Goal: Task Accomplishment & Management: Use online tool/utility

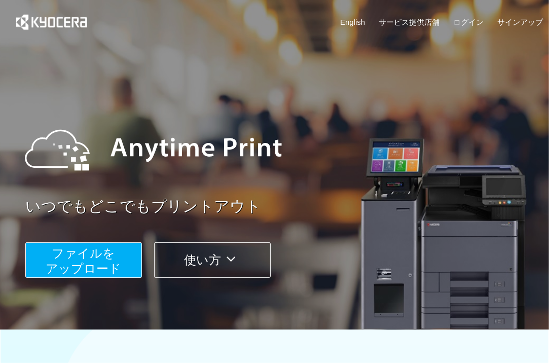
click at [81, 250] on span "ファイルを ​​アップロード" at bounding box center [84, 260] width 76 height 29
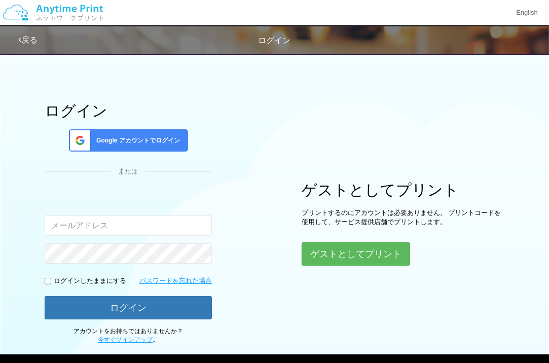
type input "[EMAIL_ADDRESS][DOMAIN_NAME]"
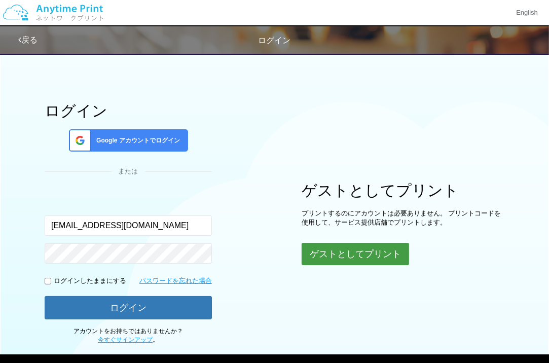
click at [321, 256] on button "ゲストとしてプリント" at bounding box center [355, 254] width 107 height 22
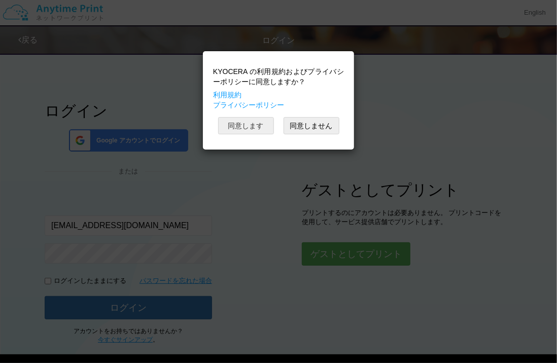
click at [259, 130] on button "同意します" at bounding box center [246, 125] width 56 height 17
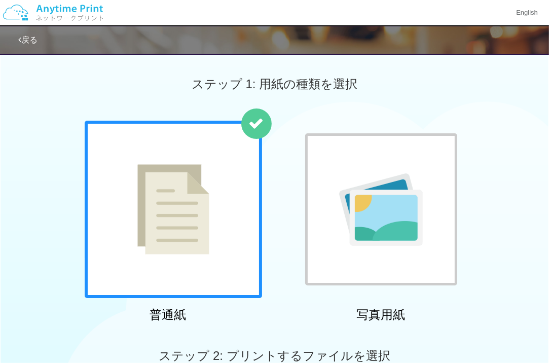
click at [362, 159] on div at bounding box center [381, 209] width 152 height 152
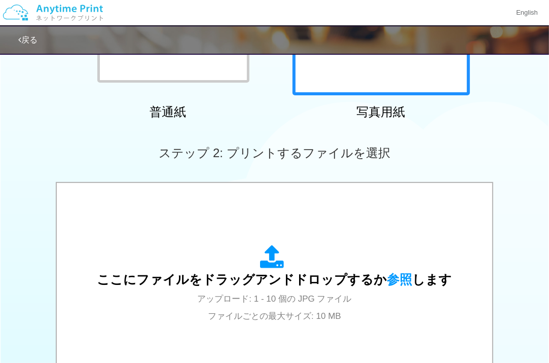
scroll to position [304, 0]
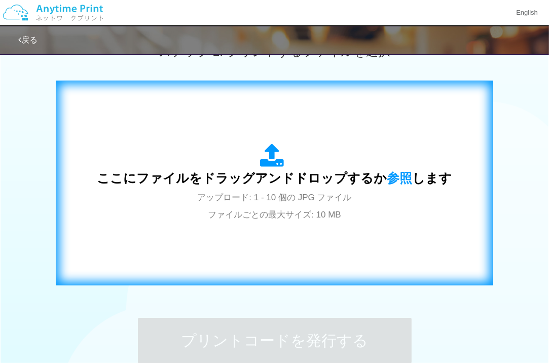
click at [359, 171] on span "ここにファイルをドラッグアンドドロップするか 参照 します" at bounding box center [274, 178] width 355 height 14
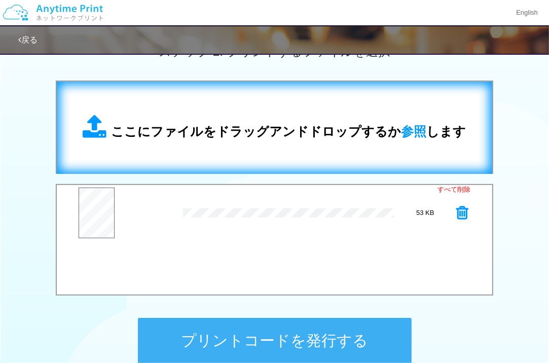
click at [294, 126] on span "ここにファイルをドラッグアンドドロップするか 参照 します" at bounding box center [289, 131] width 355 height 14
click at [270, 120] on div "ここにファイルをドラッグアンドドロップするか 参照 します" at bounding box center [274, 128] width 383 height 26
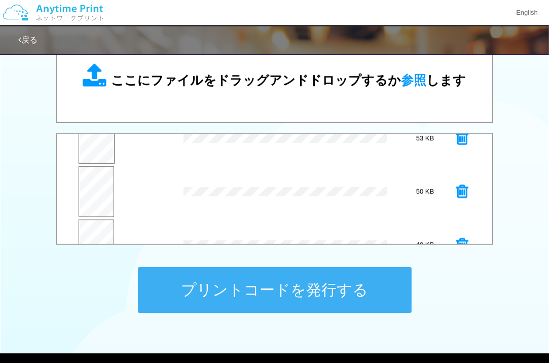
scroll to position [2, 0]
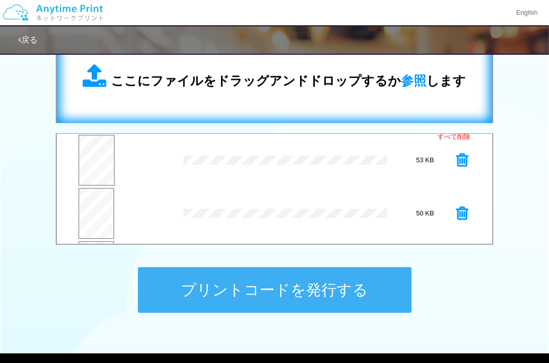
click at [220, 109] on div "ここにファイルをドラッグアンドドロップするか 参照 します" at bounding box center [274, 77] width 415 height 72
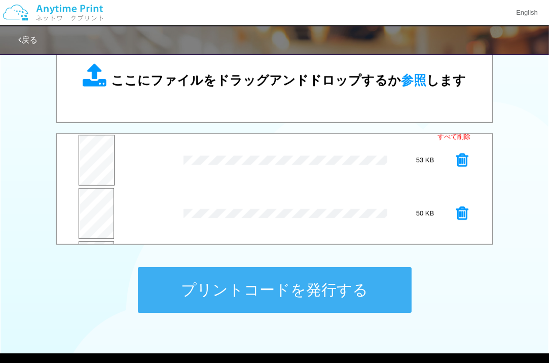
scroll to position [103, 0]
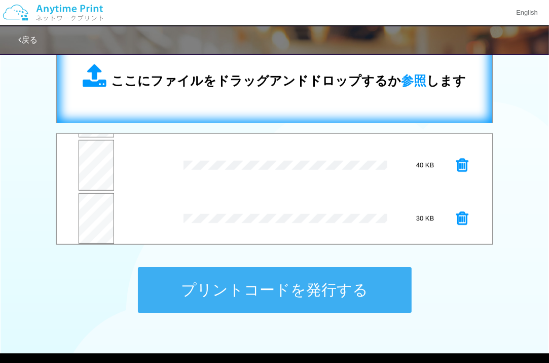
click at [245, 101] on div "ここにファイルをドラッグアンドドロップするか 参照 します" at bounding box center [274, 77] width 415 height 72
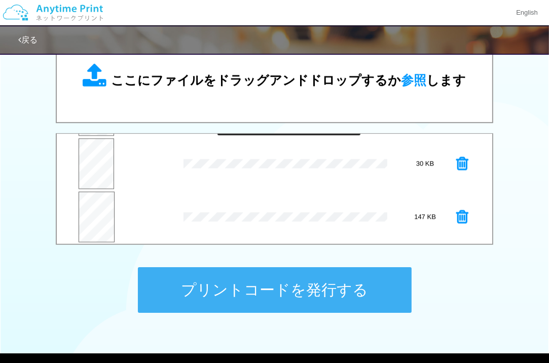
scroll to position [159, 0]
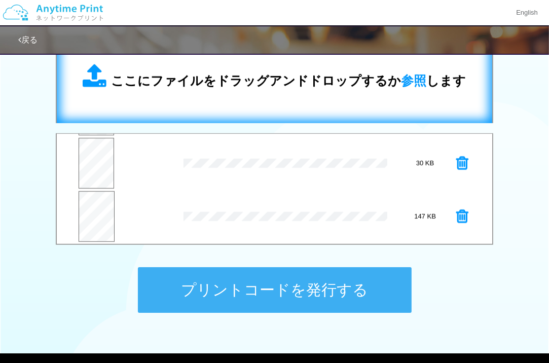
click at [240, 101] on div "ここにファイルをドラッグアンドドロップするか 参照 します" at bounding box center [274, 77] width 415 height 72
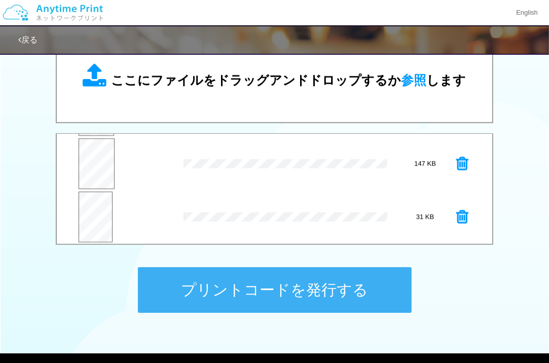
scroll to position [212, 0]
click at [83, 213] on button "プレビュー" at bounding box center [95, 221] width 34 height 23
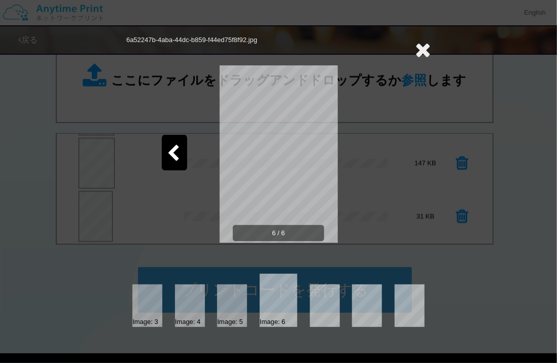
click at [181, 149] on div at bounding box center [174, 152] width 25 height 35
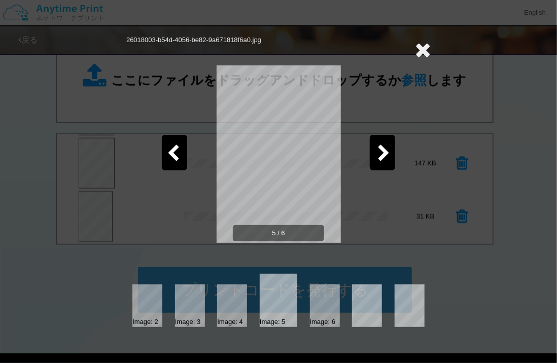
click at [178, 150] on icon at bounding box center [173, 154] width 13 height 18
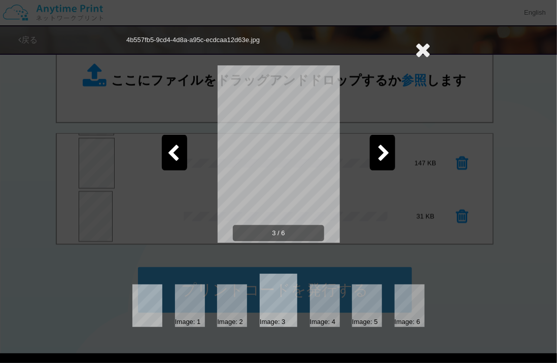
click at [178, 150] on icon at bounding box center [173, 154] width 13 height 18
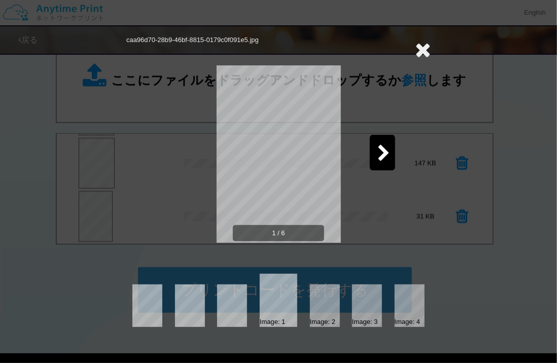
click at [422, 50] on icon at bounding box center [423, 50] width 16 height 20
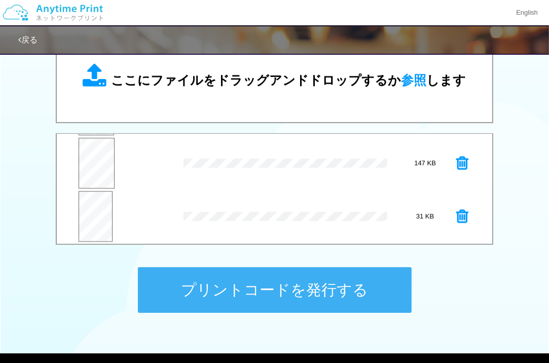
click at [305, 280] on button "プリントコードを発行する" at bounding box center [275, 290] width 274 height 46
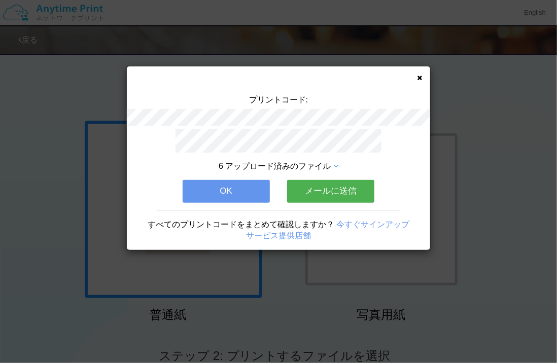
click at [253, 182] on button "OK" at bounding box center [225, 191] width 87 height 22
